Goal: Find specific page/section: Find specific page/section

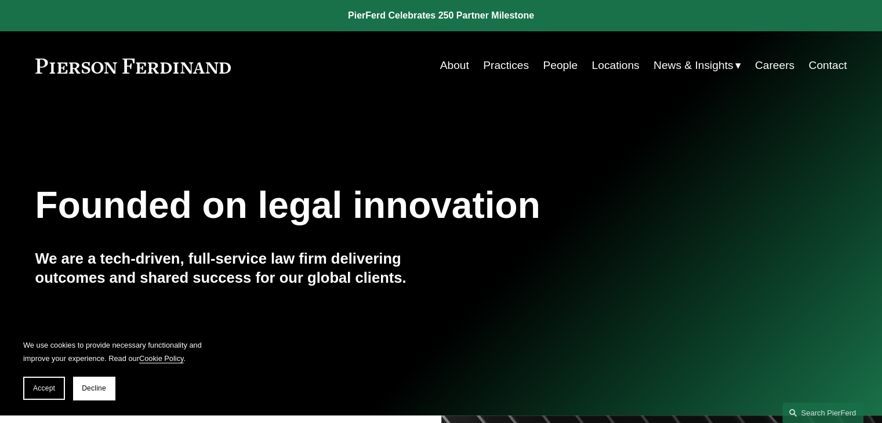
click at [562, 66] on link "People" at bounding box center [560, 66] width 35 height 22
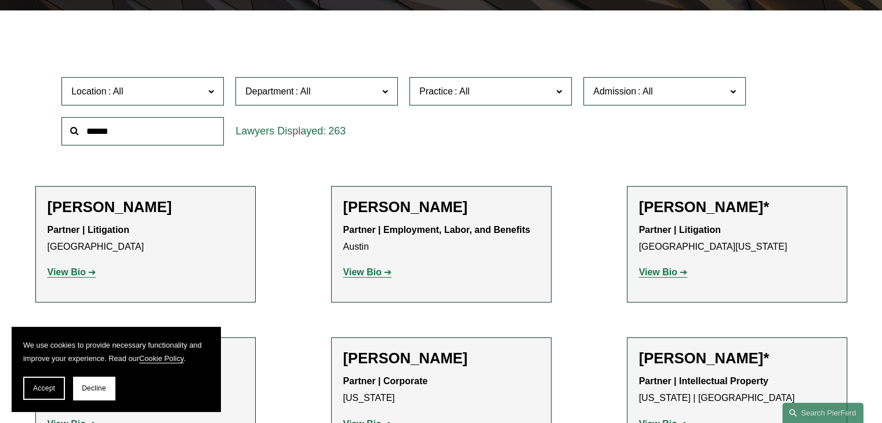
scroll to position [325, 0]
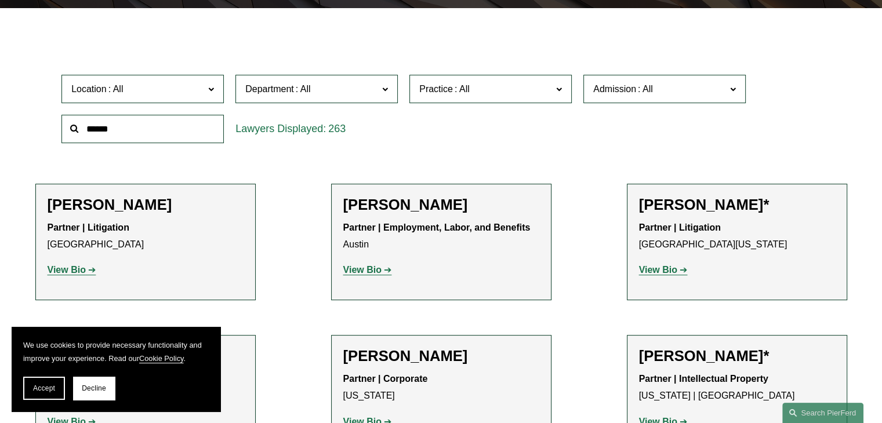
click at [547, 88] on span "Practice" at bounding box center [485, 89] width 133 height 16
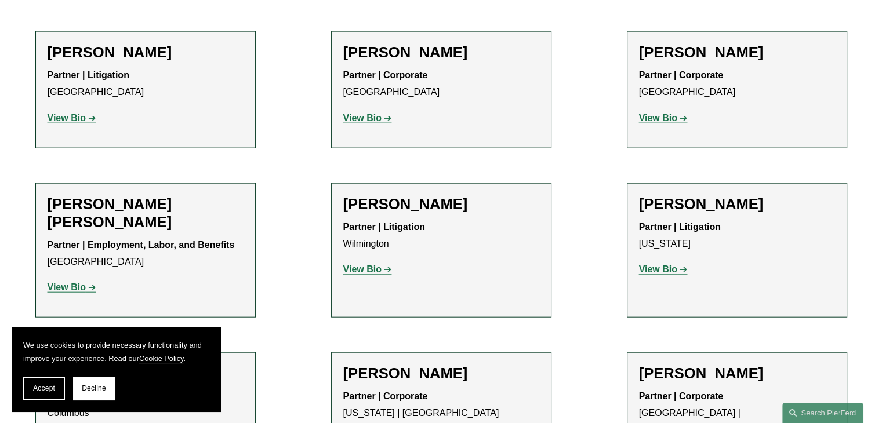
scroll to position [2668, 0]
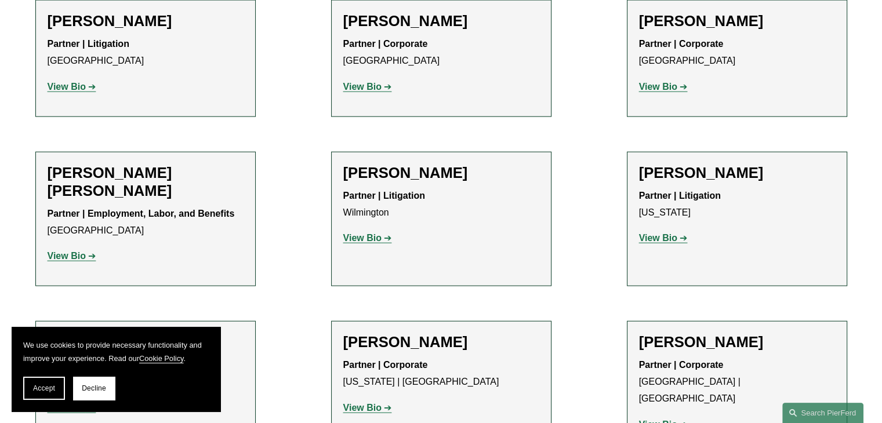
click at [362, 233] on strong "View Bio" at bounding box center [362, 238] width 38 height 10
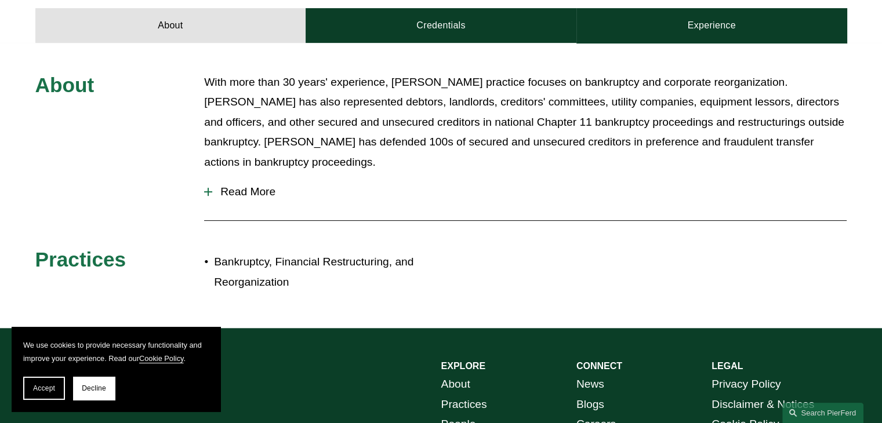
scroll to position [464, 0]
